Goal: Transaction & Acquisition: Purchase product/service

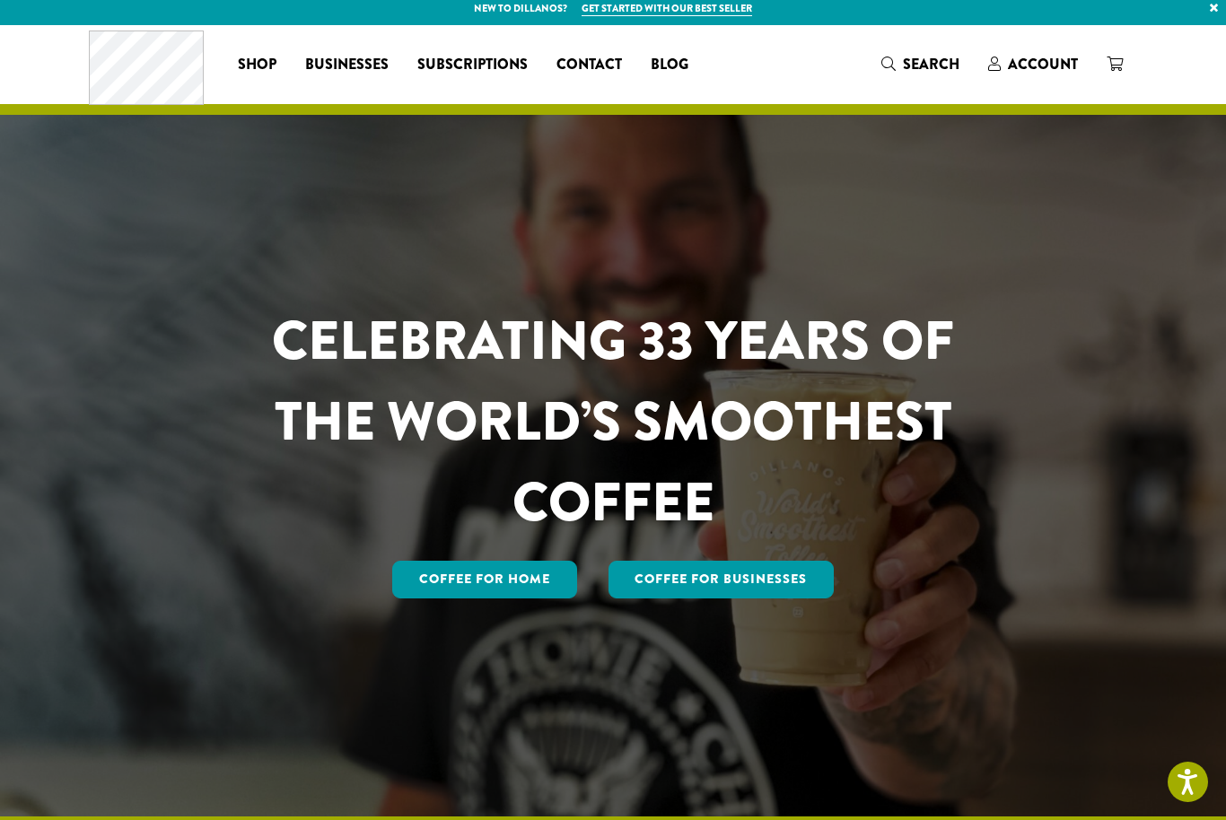
scroll to position [29, 0]
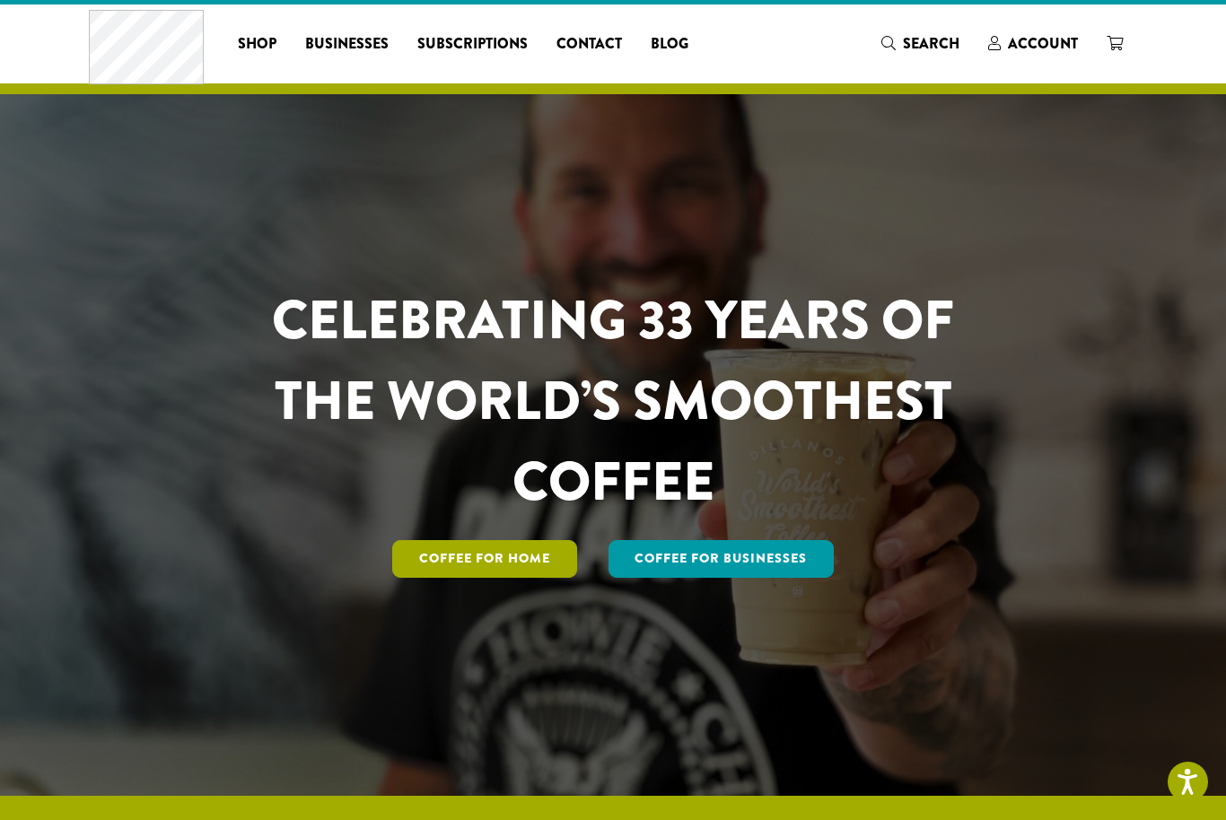
click at [524, 578] on link "Coffee for Home" at bounding box center [484, 559] width 185 height 38
click at [525, 578] on link "Coffee for Home" at bounding box center [484, 559] width 185 height 38
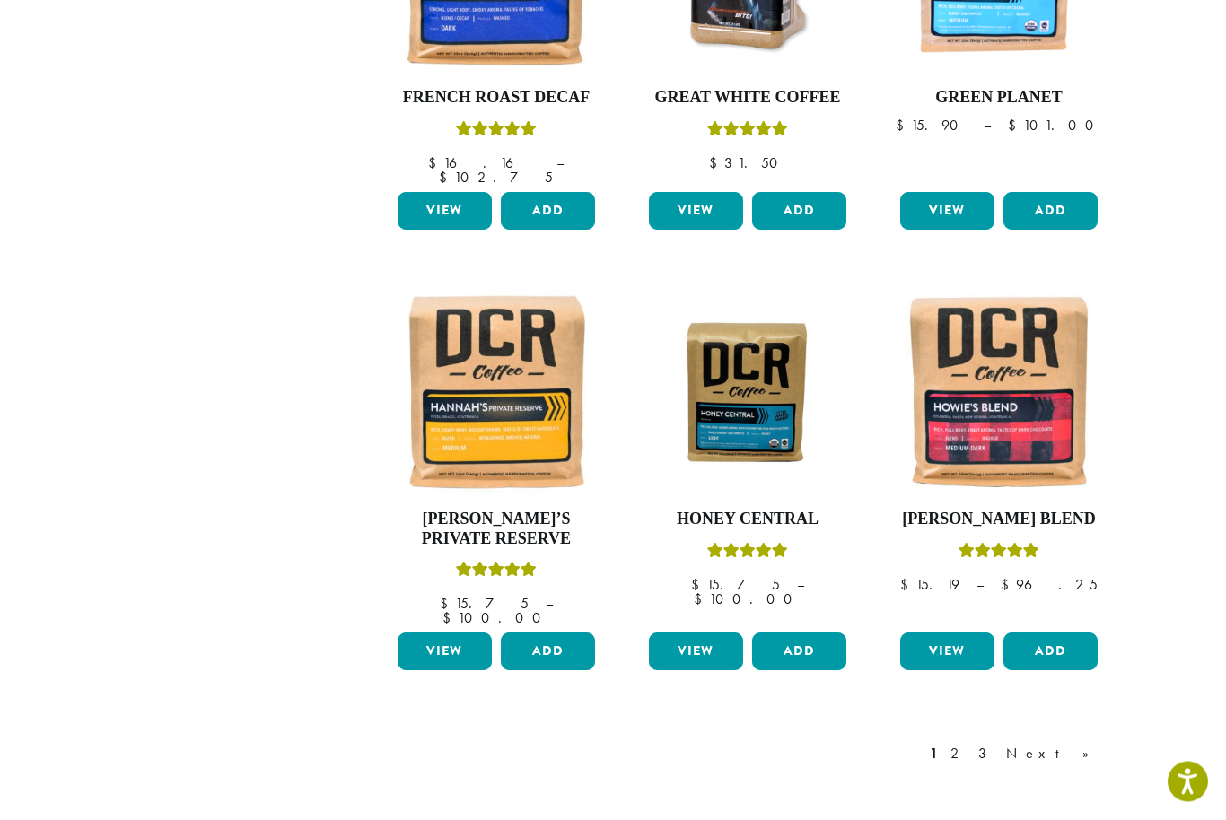
scroll to position [1274, 0]
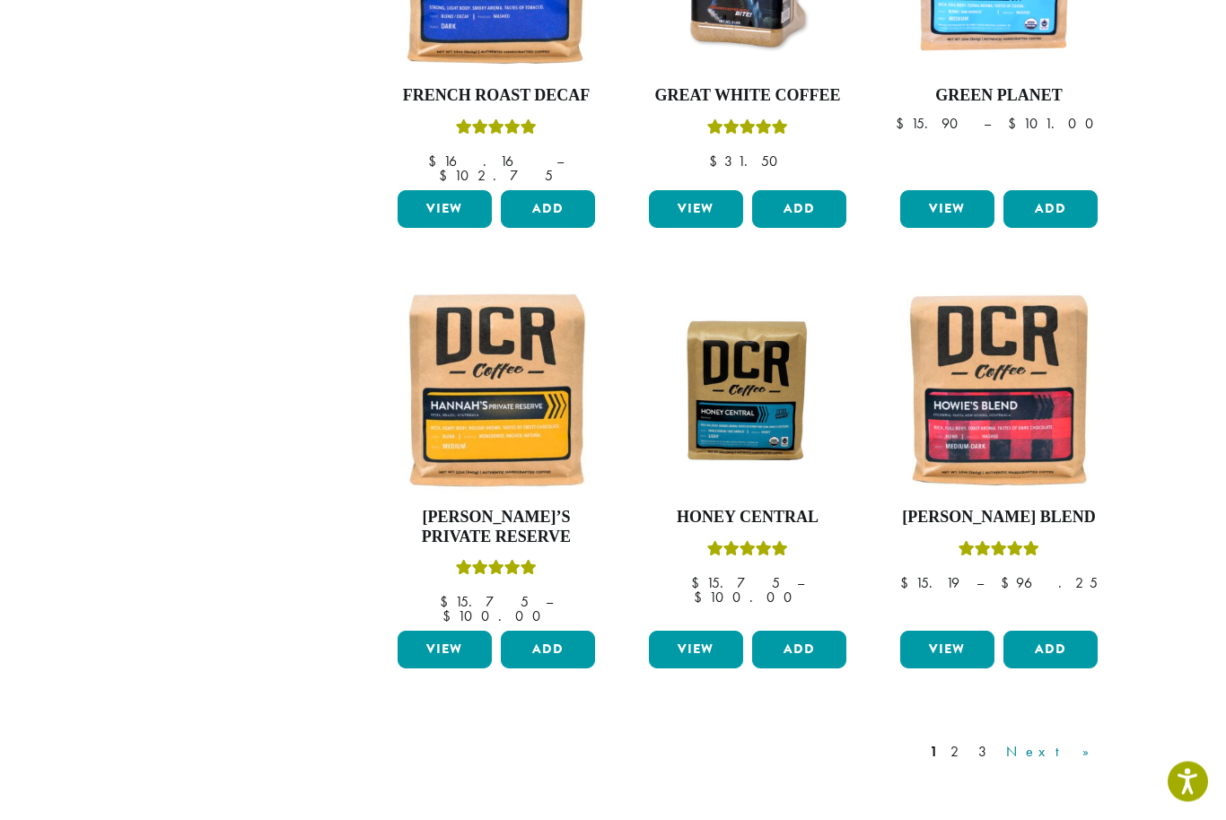
click at [1070, 742] on link "Next »" at bounding box center [1054, 753] width 103 height 22
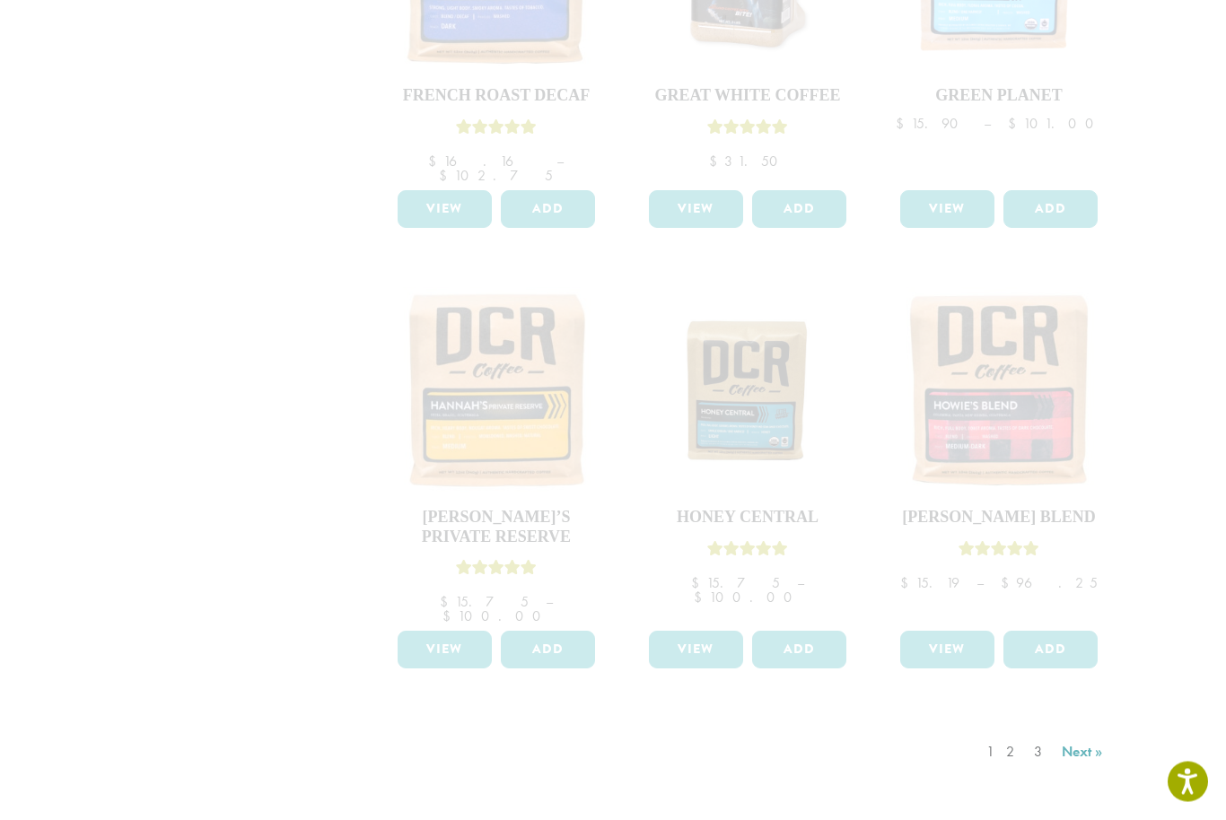
scroll to position [1275, 0]
click at [1095, 728] on div "1 2 3 Next »" at bounding box center [1047, 770] width 128 height 84
click at [1085, 728] on div "1 2 3 Next »" at bounding box center [1047, 770] width 128 height 84
click at [1083, 728] on div "1 2 3 Next »" at bounding box center [1047, 770] width 128 height 84
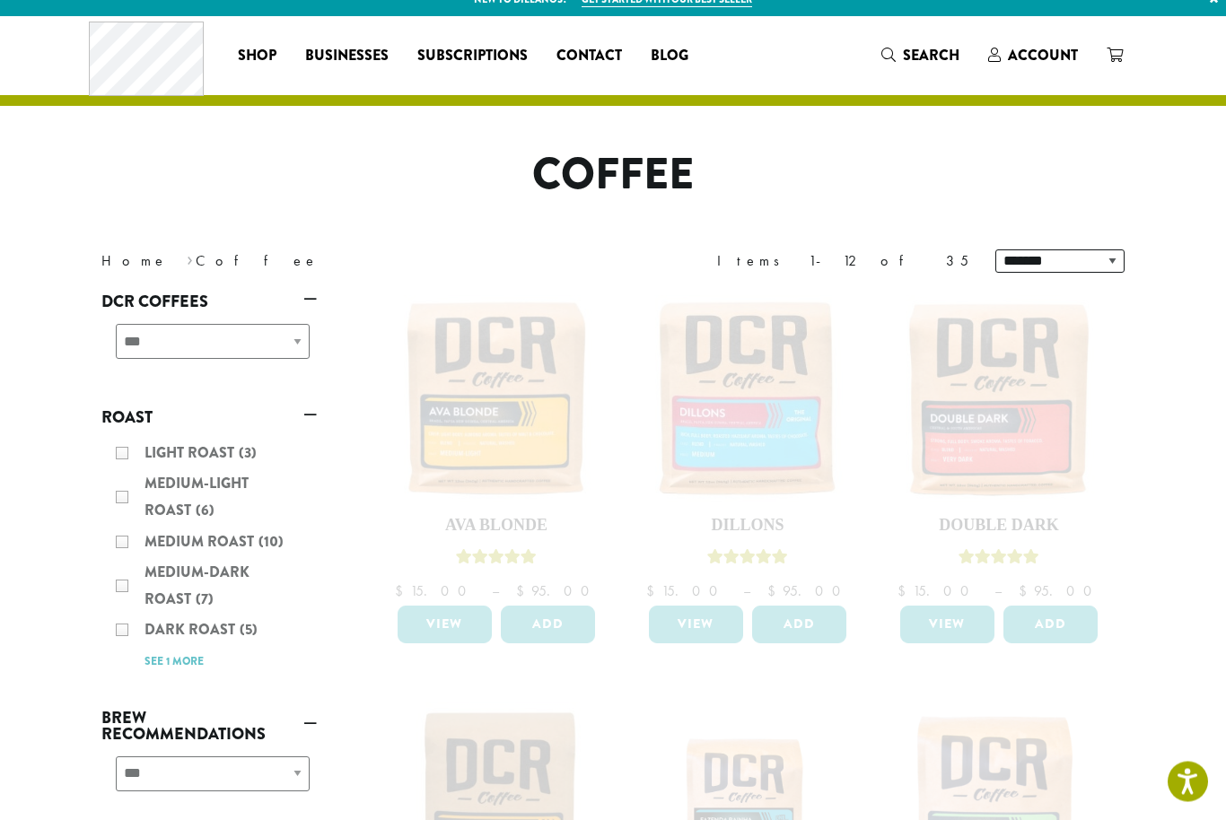
scroll to position [7, 0]
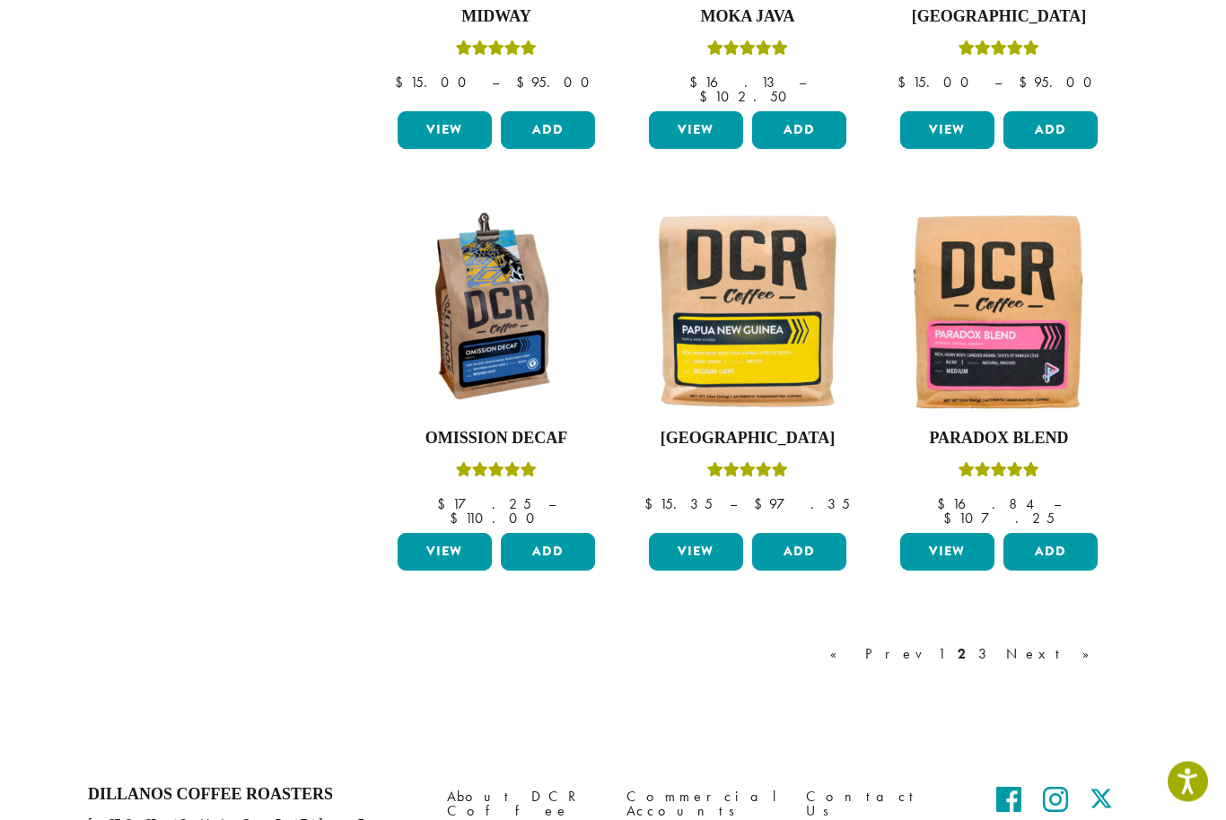
scroll to position [1381, 0]
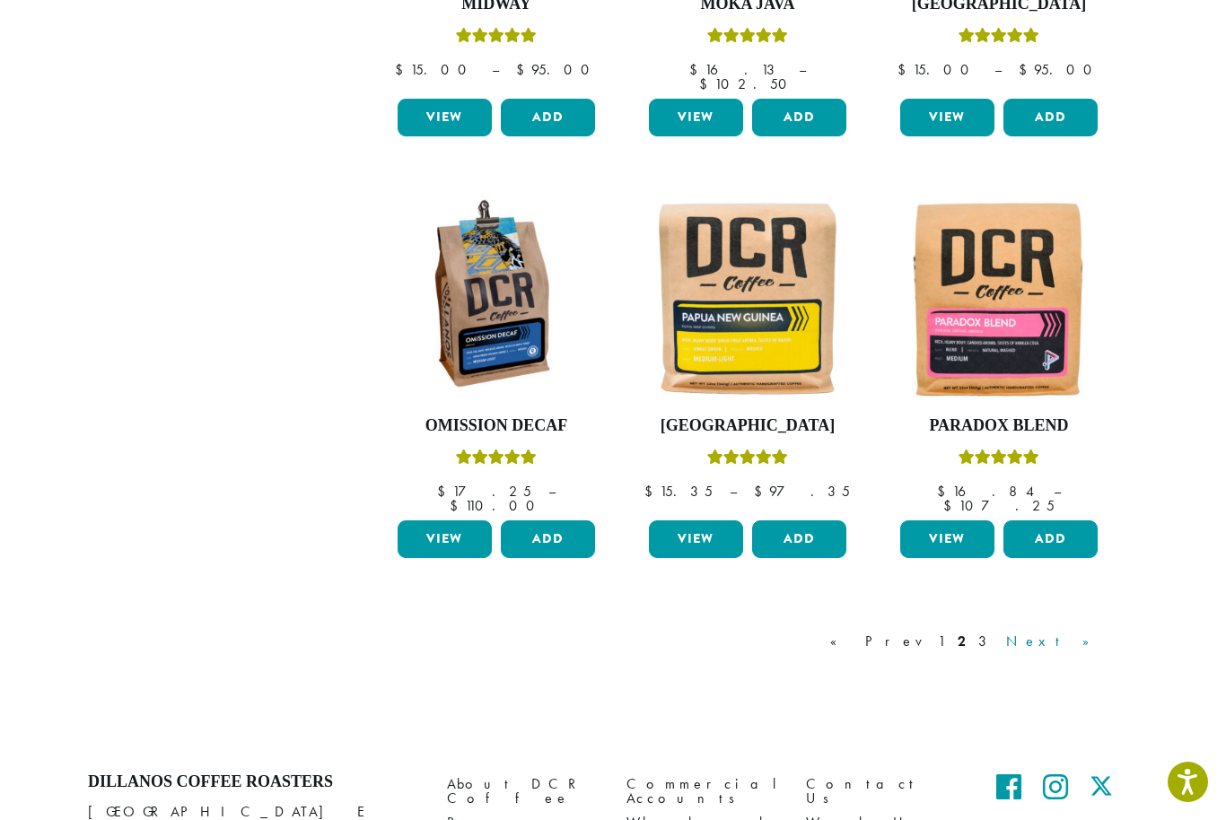
click at [1102, 631] on link "Next »" at bounding box center [1054, 642] width 103 height 22
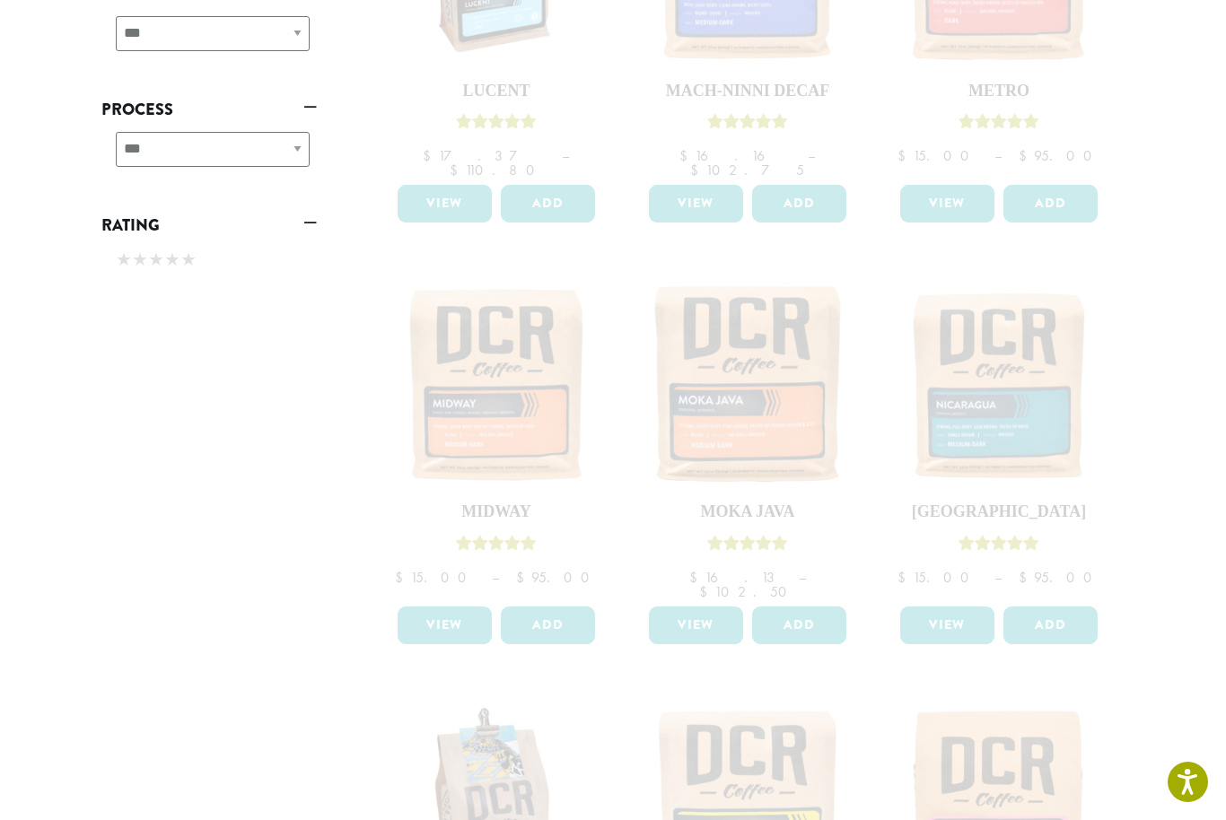
scroll to position [872, 0]
